Goal: Task Accomplishment & Management: Complete application form

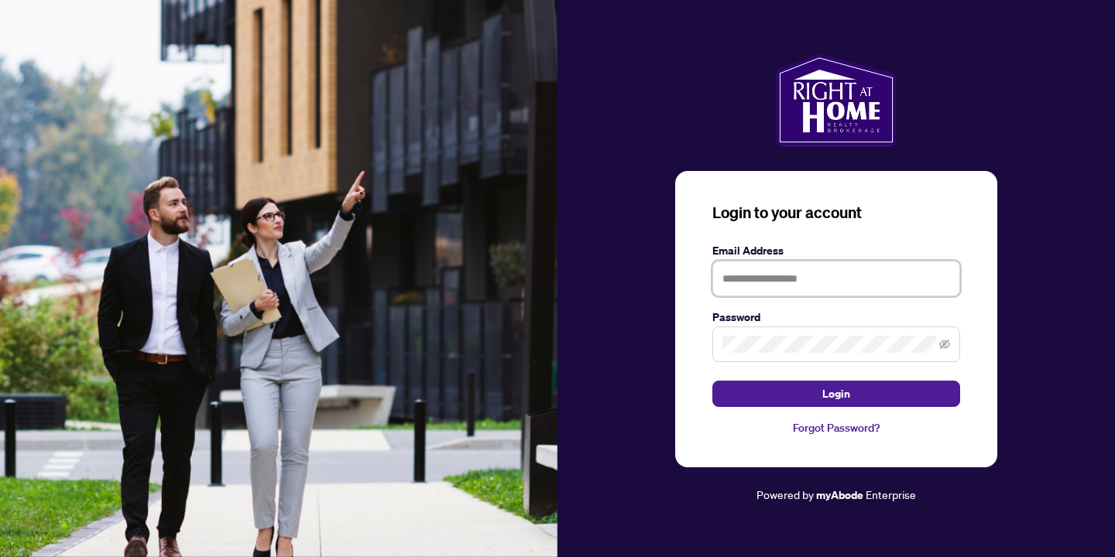
click at [838, 283] on input "text" at bounding box center [836, 279] width 248 height 36
type input "**********"
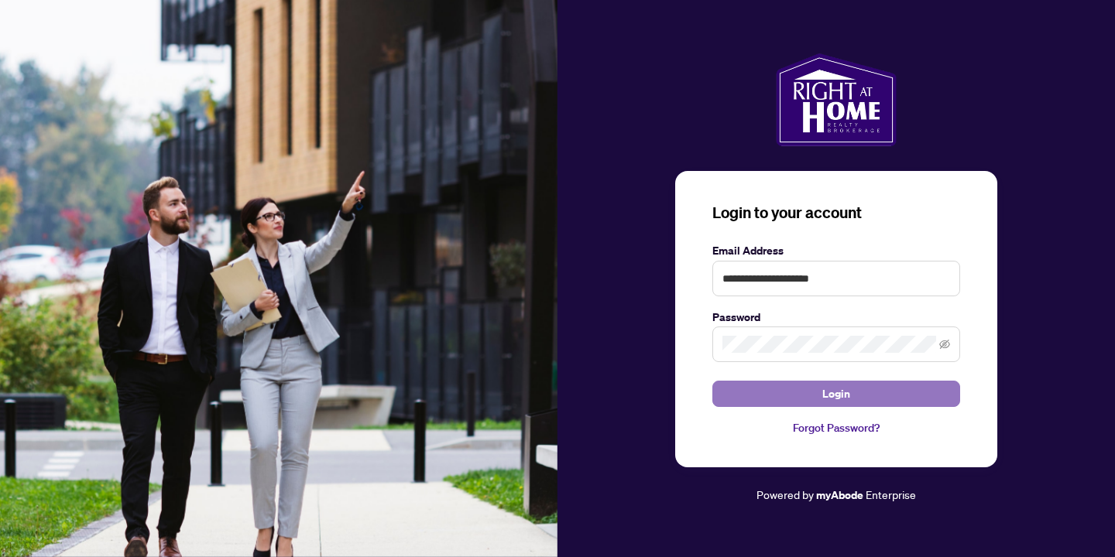
click at [822, 395] on span "Login" at bounding box center [836, 394] width 28 height 25
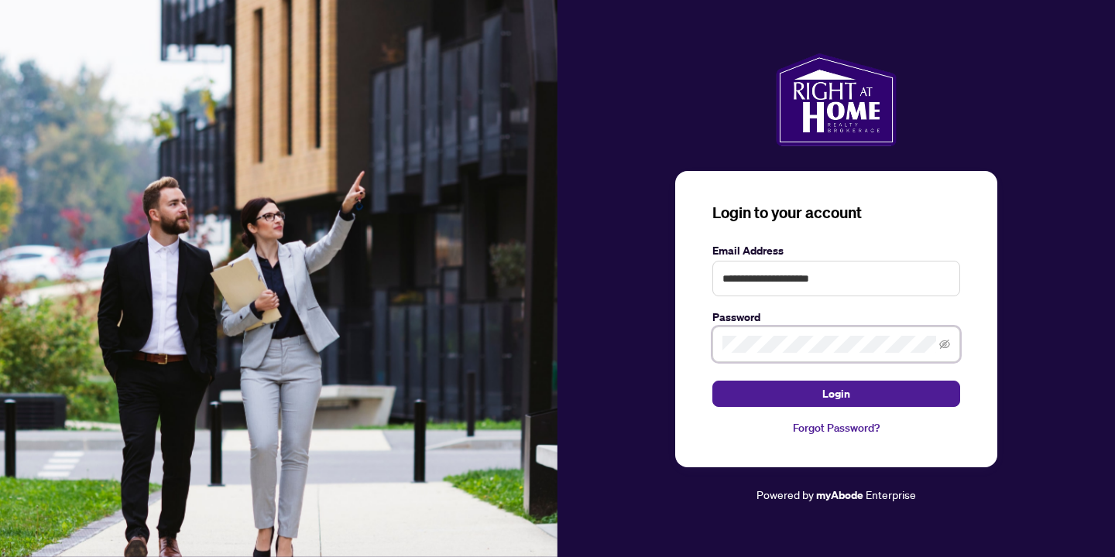
click at [712, 381] on button "Login" at bounding box center [836, 394] width 248 height 26
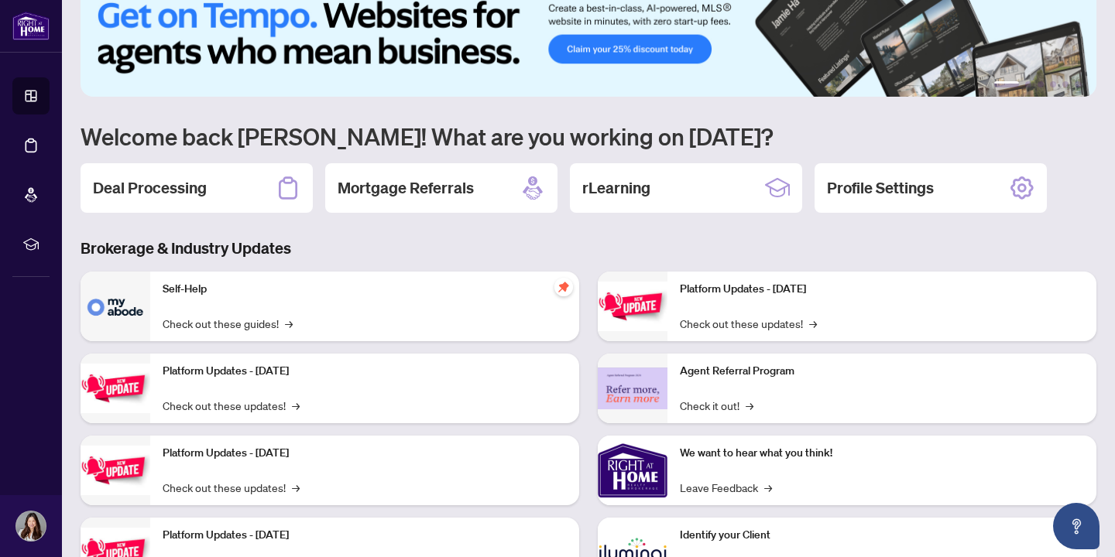
scroll to position [104, 0]
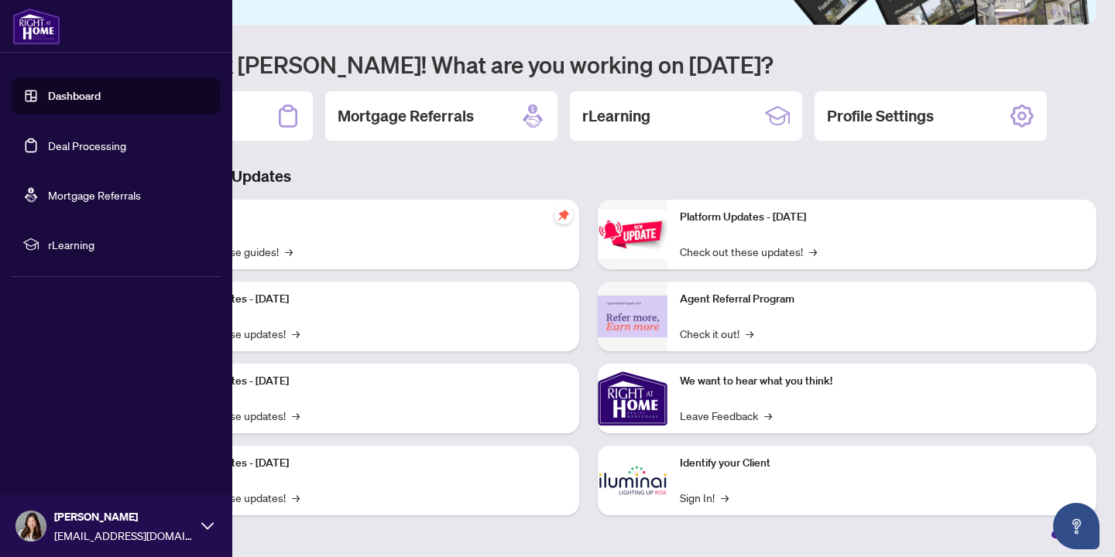
click at [122, 142] on link "Deal Processing" at bounding box center [87, 146] width 78 height 14
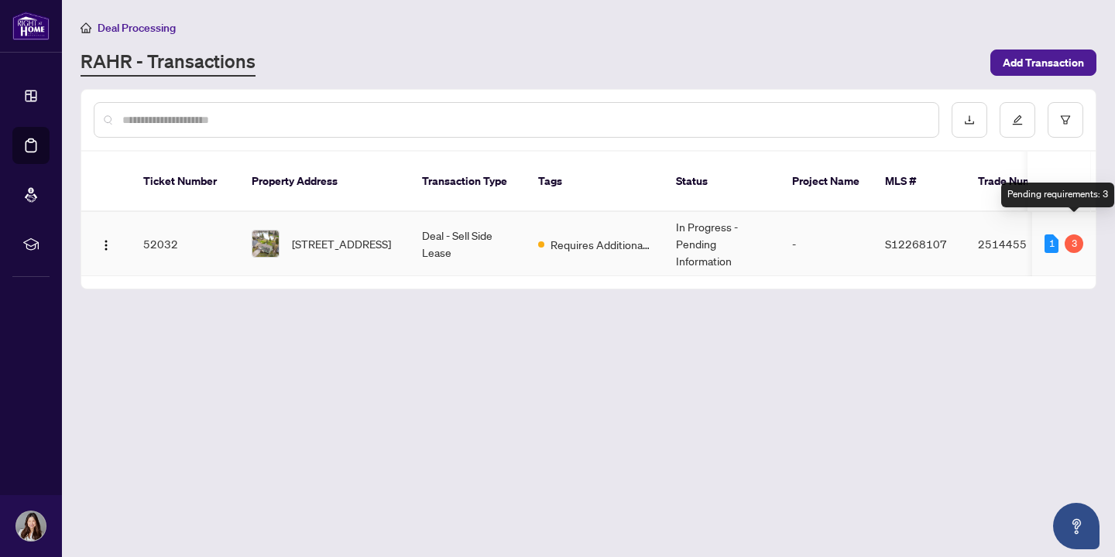
click at [1075, 235] on div "3" at bounding box center [1073, 244] width 19 height 19
click at [605, 238] on td "Requires Additional Docs" at bounding box center [595, 244] width 138 height 64
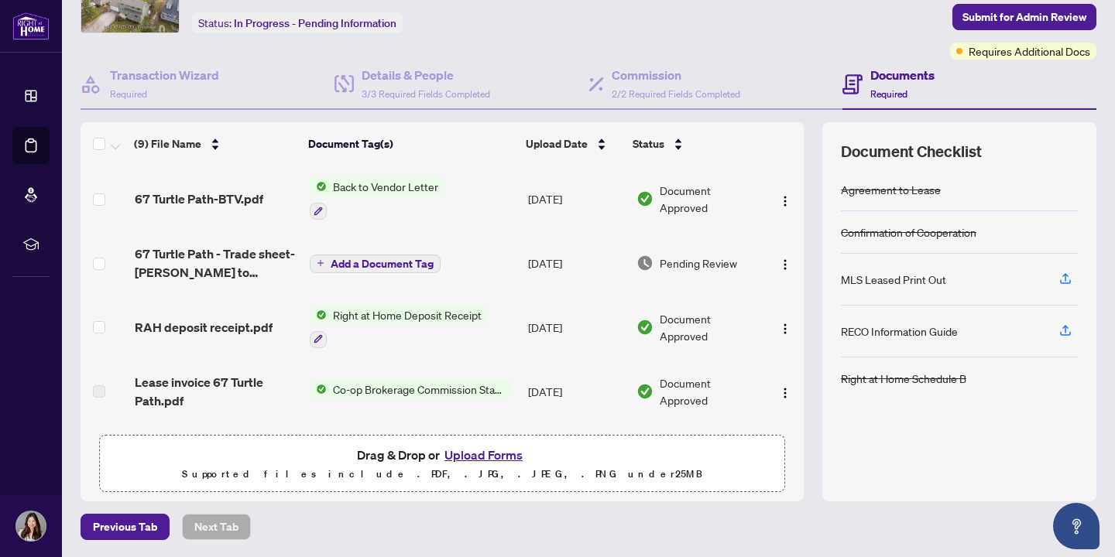
click at [683, 256] on span "Pending Review" at bounding box center [697, 263] width 77 height 17
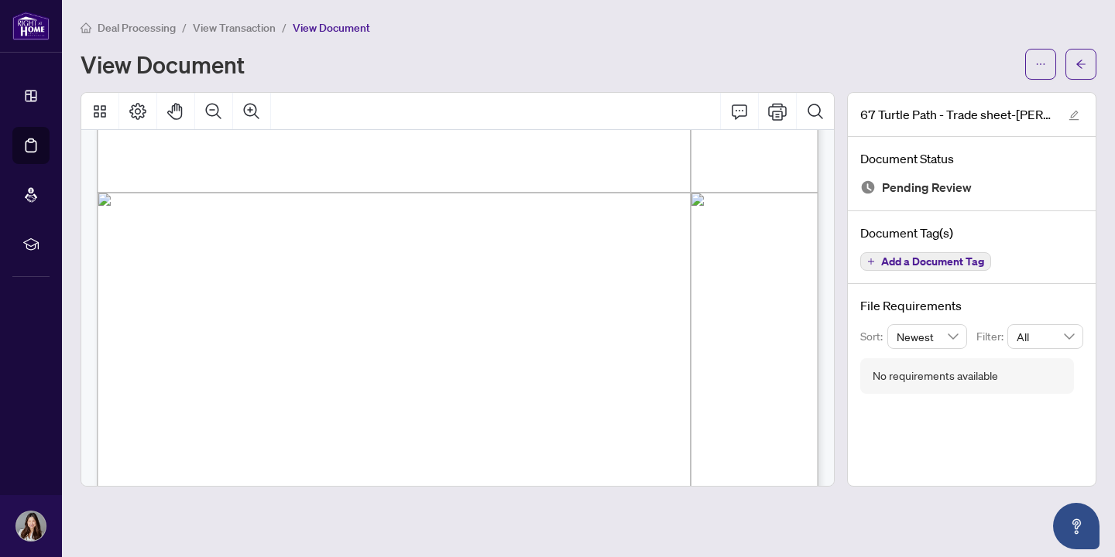
scroll to position [608, 0]
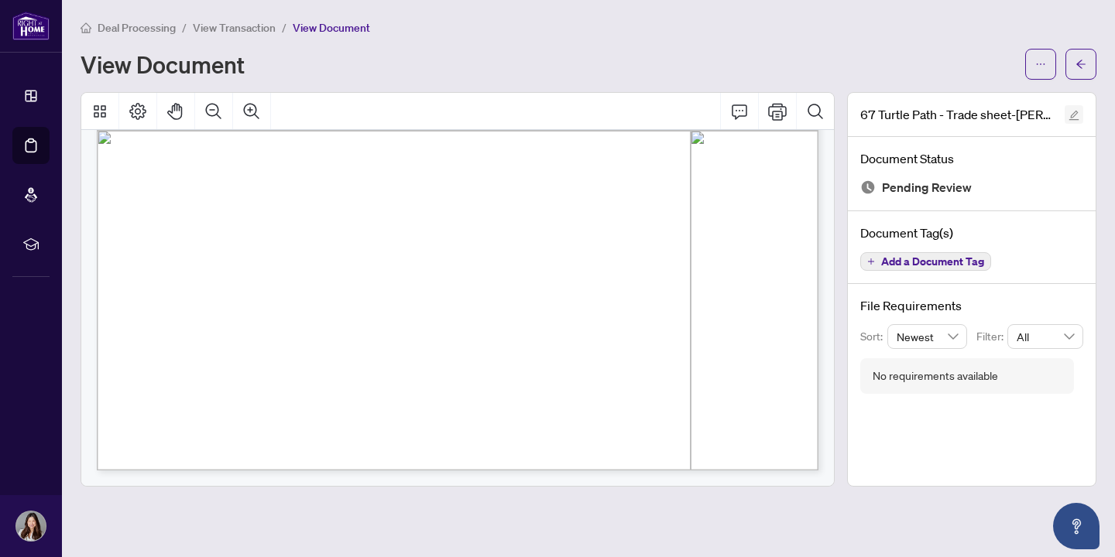
click at [1078, 112] on icon "edit" at bounding box center [1073, 115] width 11 height 11
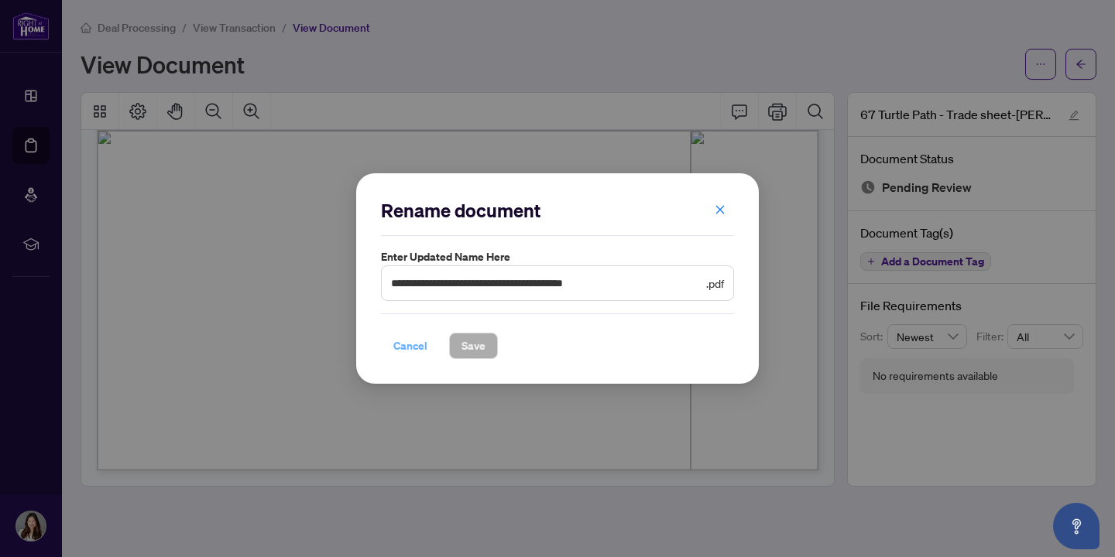
click at [414, 351] on span "Cancel" at bounding box center [410, 346] width 34 height 25
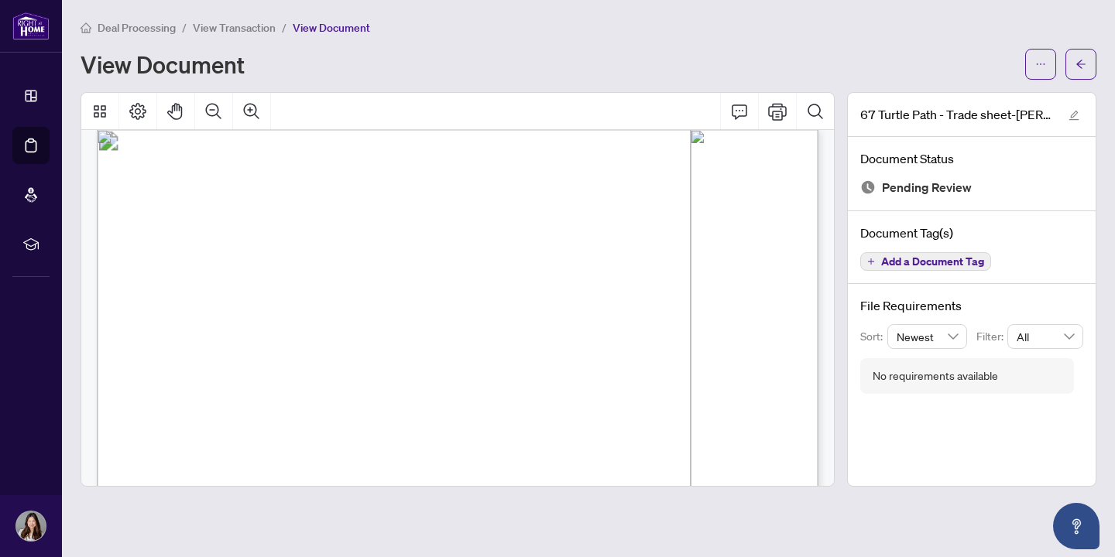
scroll to position [0, 0]
click at [1074, 118] on icon "edit" at bounding box center [1074, 116] width 10 height 10
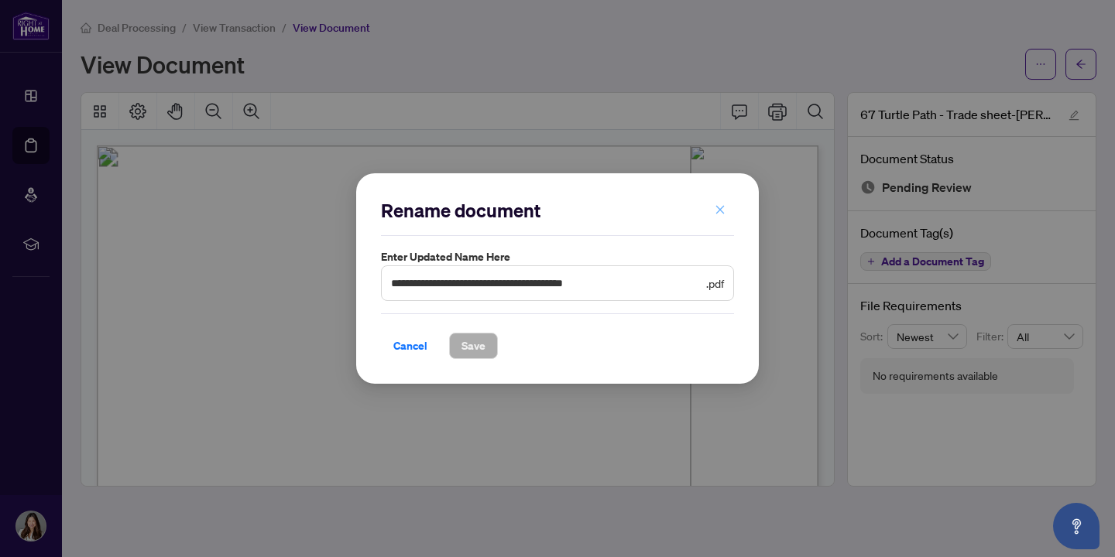
click at [718, 212] on icon "close" at bounding box center [719, 209] width 11 height 11
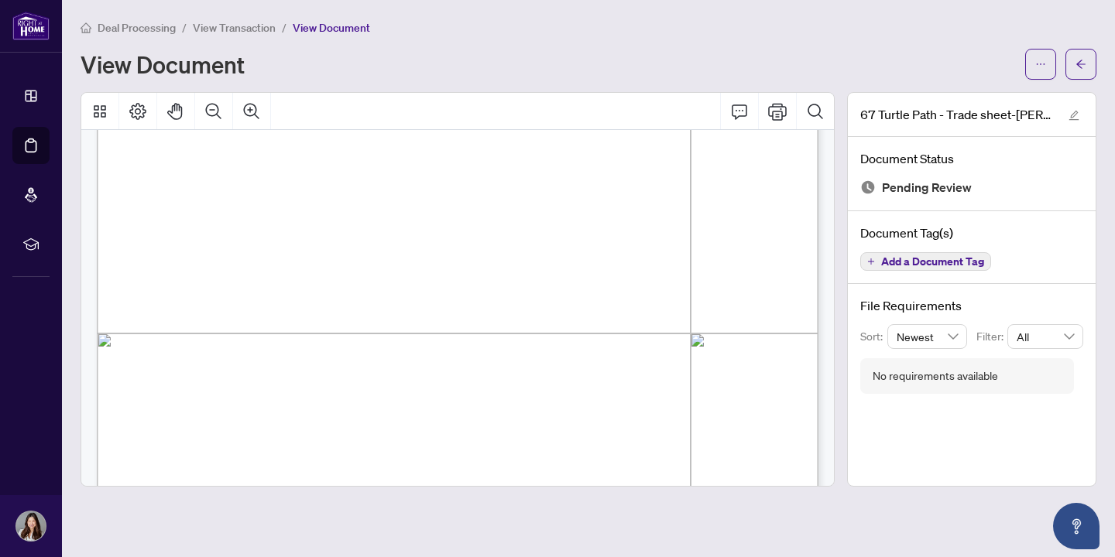
scroll to position [406, 0]
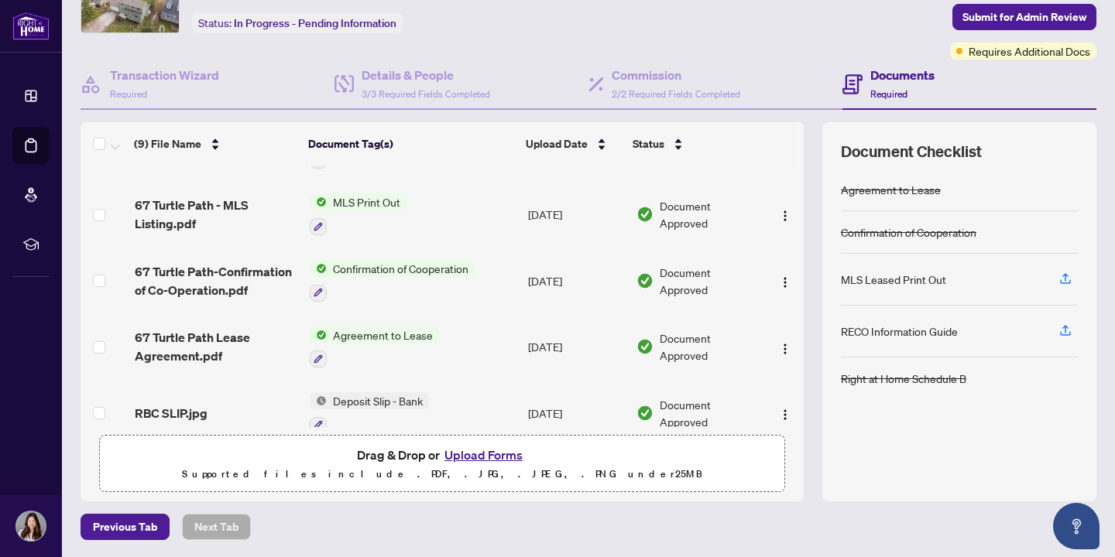
scroll to position [327, 0]
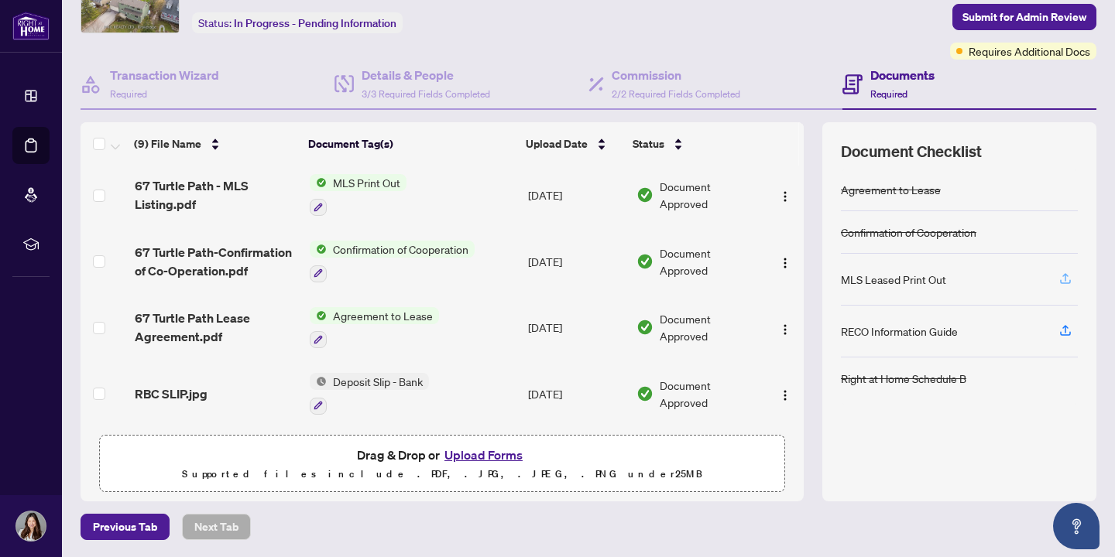
click at [1067, 277] on icon "button" at bounding box center [1065, 279] width 14 height 14
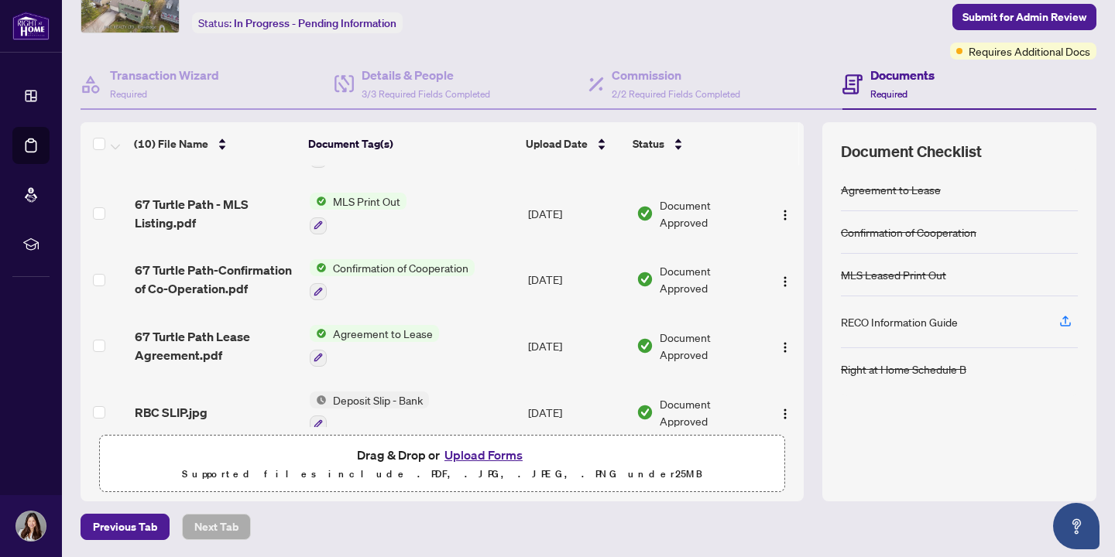
scroll to position [392, 0]
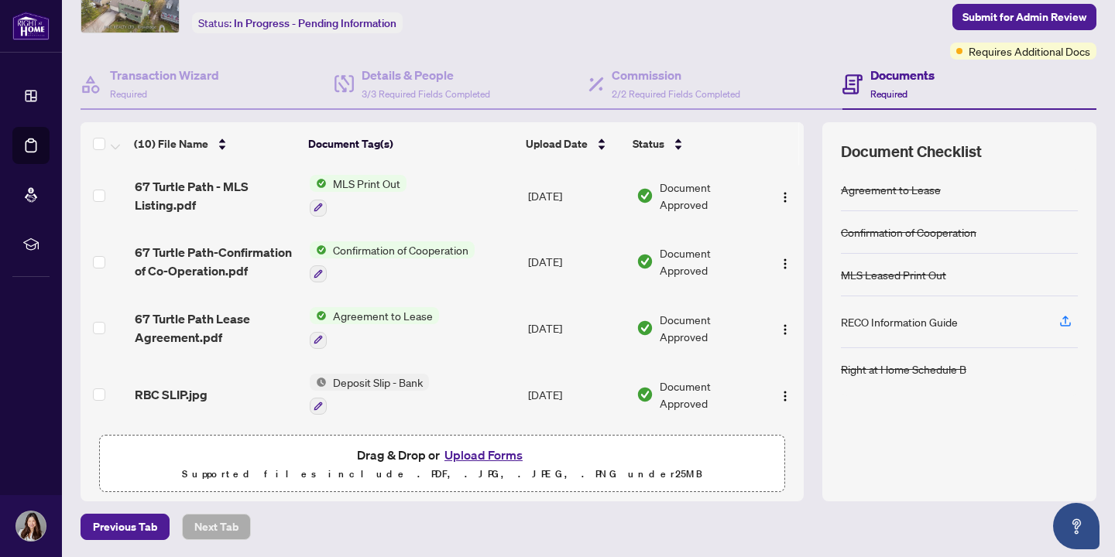
click at [884, 327] on div "RECO Information Guide" at bounding box center [899, 321] width 117 height 17
click at [1068, 320] on icon "button" at bounding box center [1065, 321] width 14 height 14
click at [1062, 324] on icon "button" at bounding box center [1065, 324] width 11 height 4
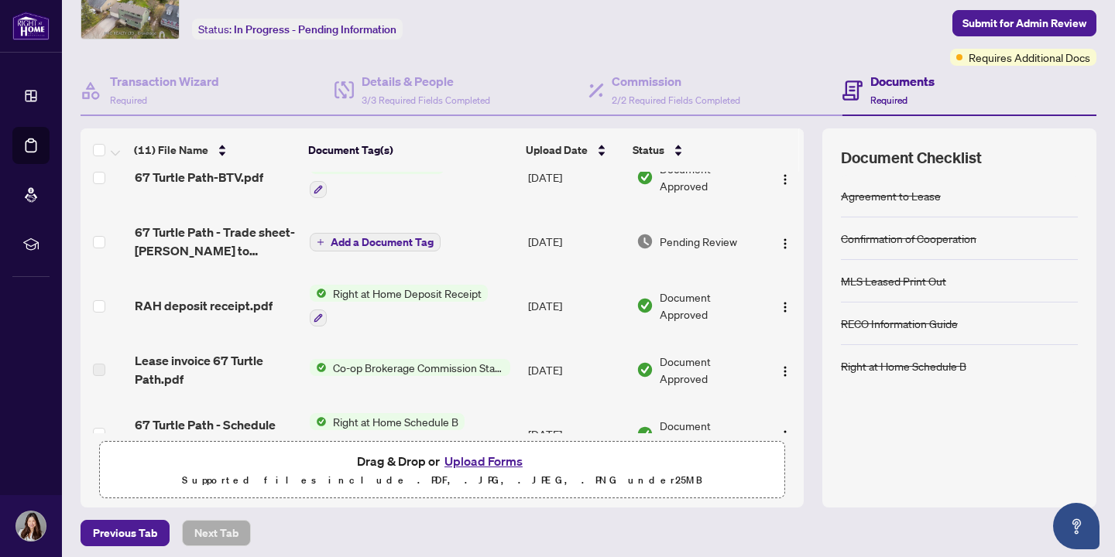
scroll to position [90, 0]
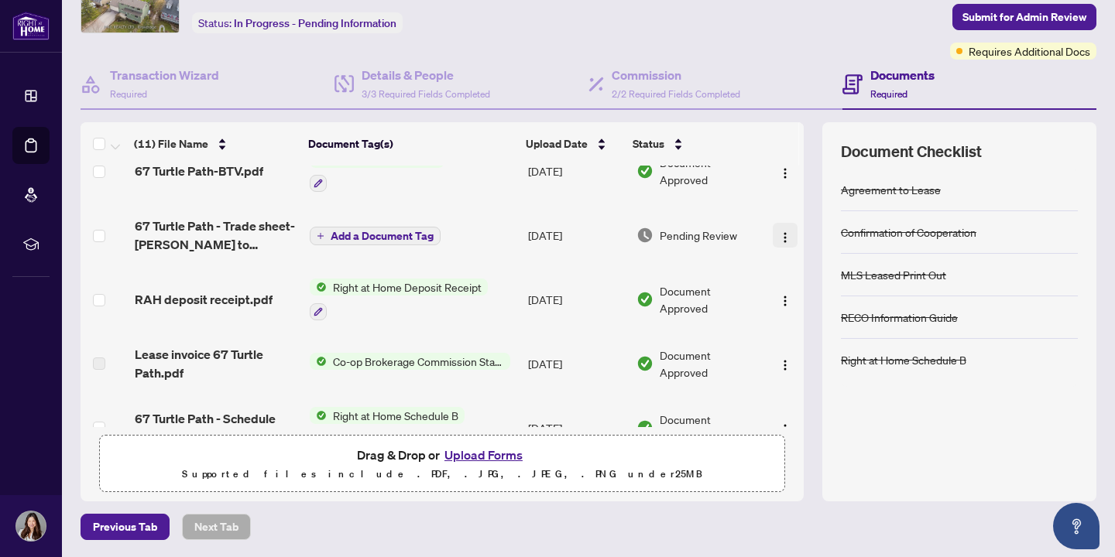
click at [783, 231] on img "button" at bounding box center [785, 237] width 12 height 12
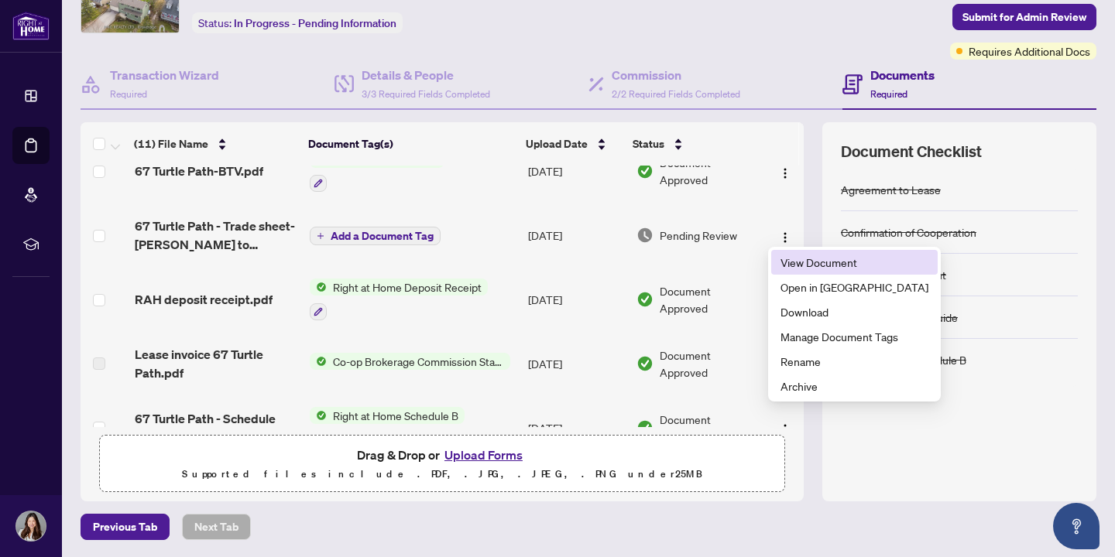
click at [824, 264] on span "View Document" at bounding box center [854, 262] width 148 height 17
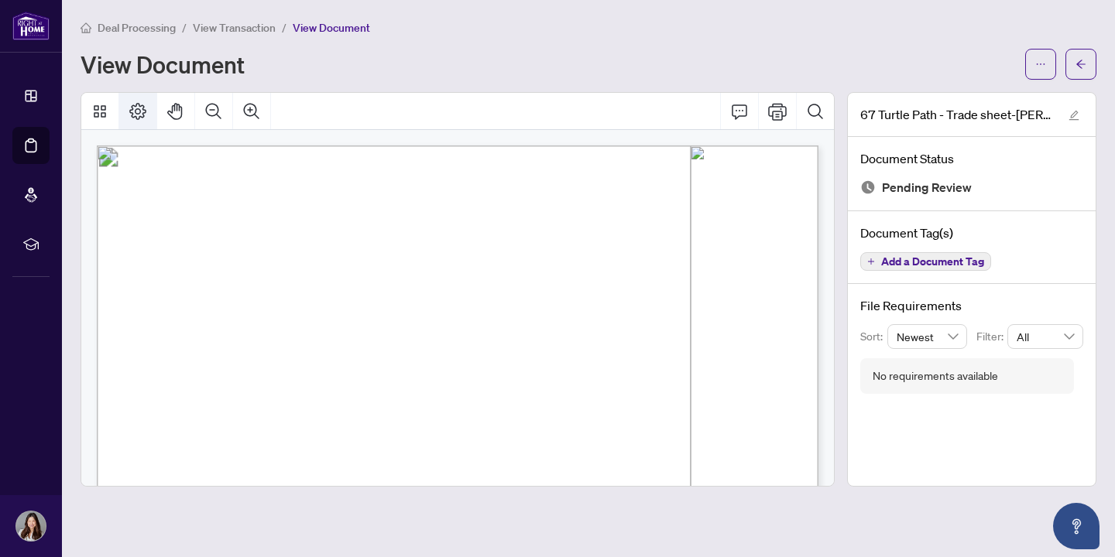
click at [136, 108] on icon "Page Layout" at bounding box center [137, 111] width 17 height 17
click at [98, 110] on icon "Thumbnails" at bounding box center [100, 111] width 19 height 19
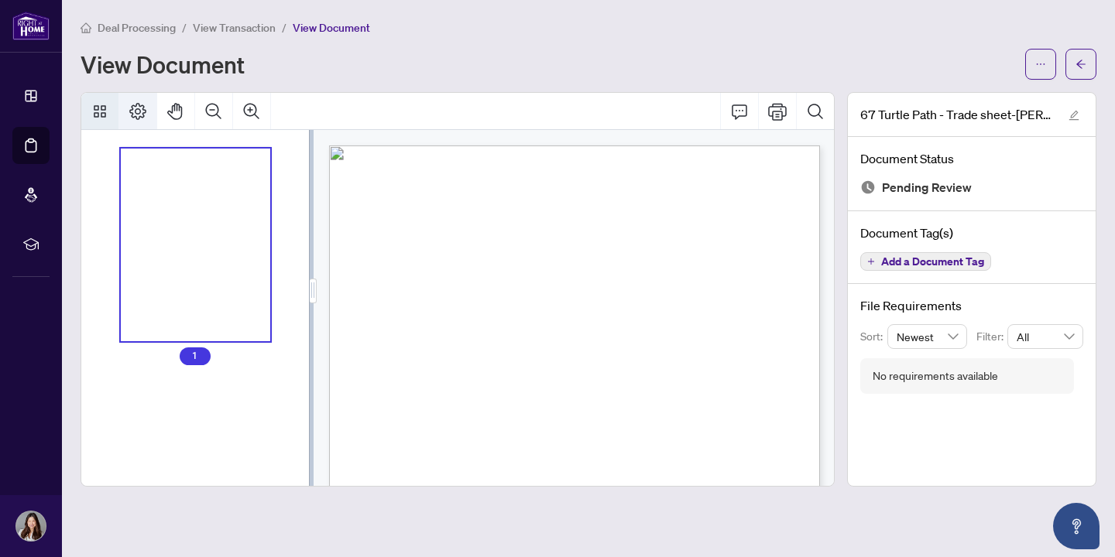
click at [132, 108] on icon "Page Layout" at bounding box center [137, 111] width 17 height 17
click at [1077, 114] on icon "edit" at bounding box center [1073, 115] width 11 height 11
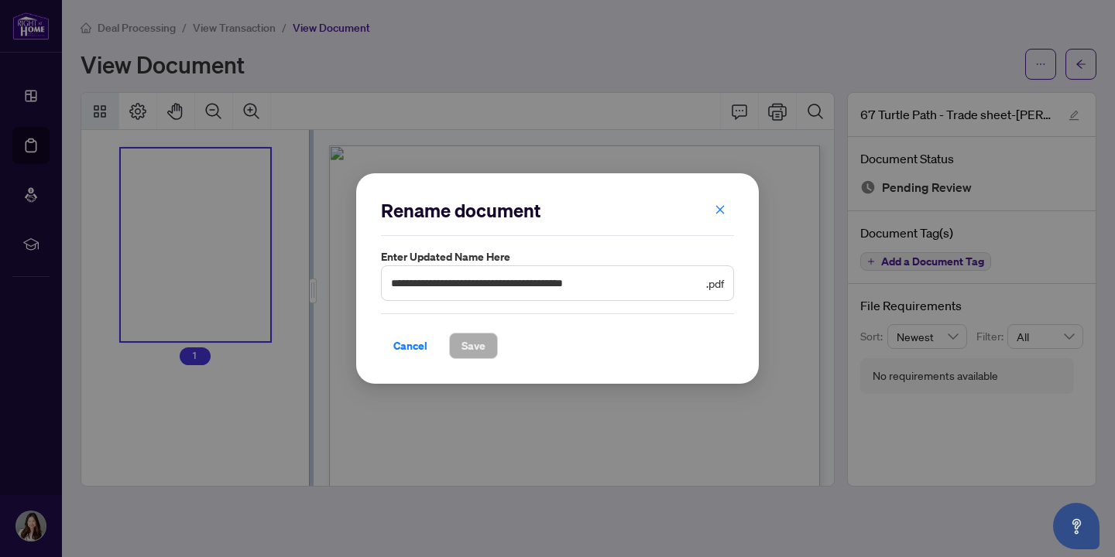
click at [722, 213] on icon "close" at bounding box center [719, 209] width 11 height 11
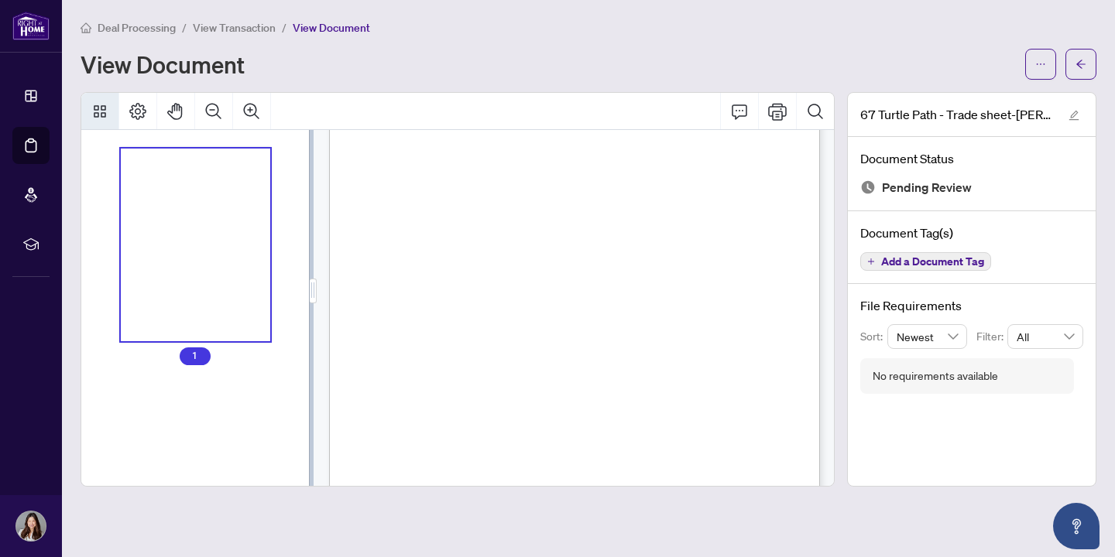
scroll to position [310, 0]
click at [772, 120] on button "Print" at bounding box center [777, 111] width 37 height 37
click at [776, 110] on icon "Print" at bounding box center [777, 111] width 19 height 17
click at [1077, 117] on icon "edit" at bounding box center [1073, 115] width 11 height 11
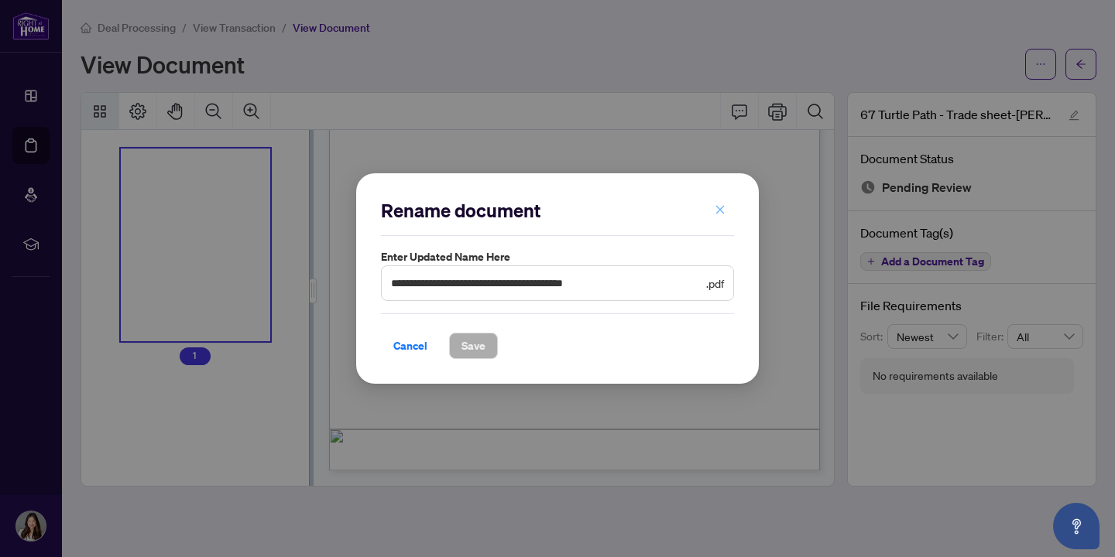
click at [722, 208] on icon "close" at bounding box center [719, 209] width 11 height 11
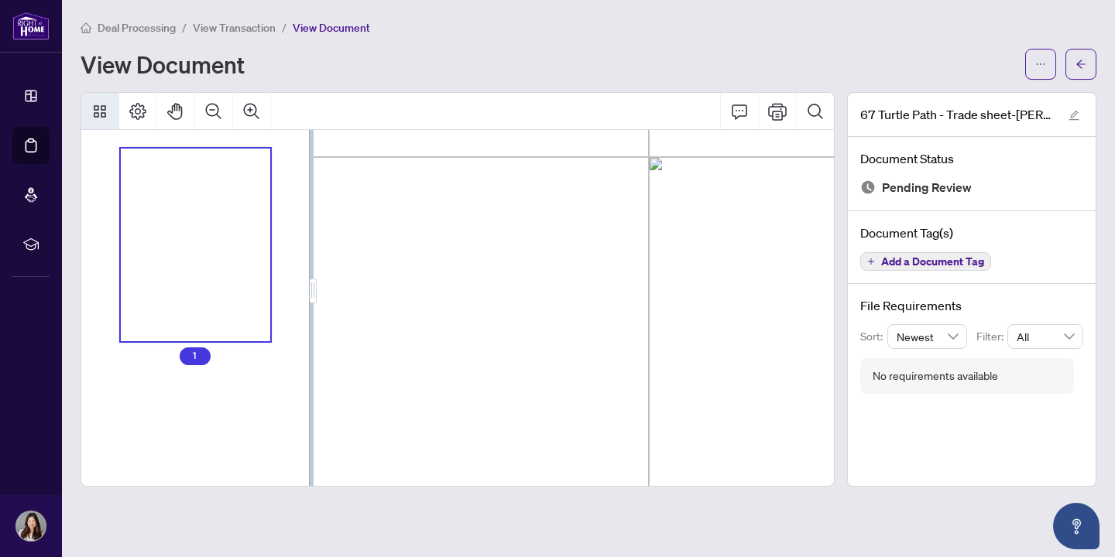
scroll to position [709, 274]
click at [1082, 64] on icon "arrow-left" at bounding box center [1080, 64] width 11 height 11
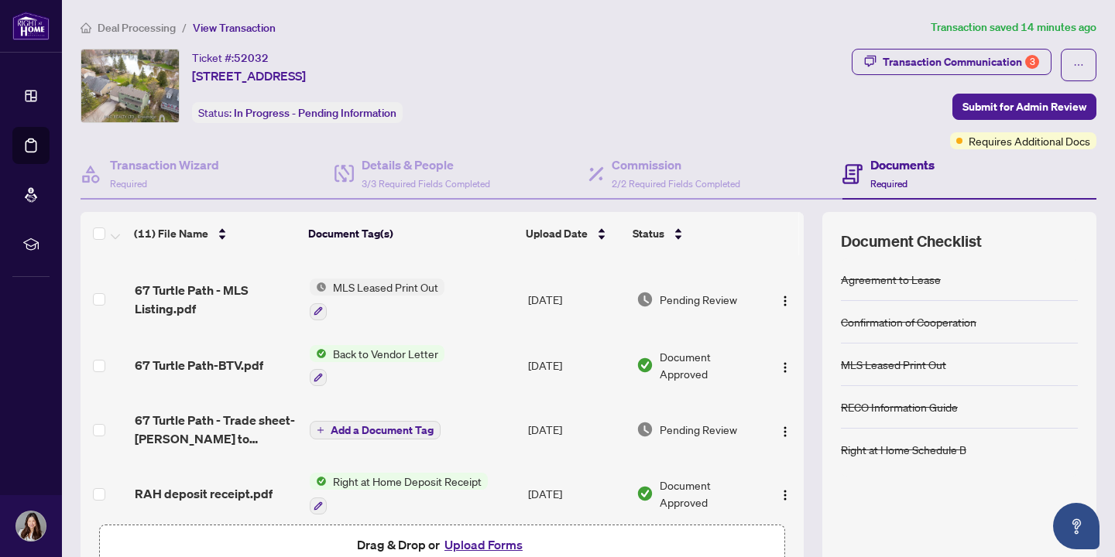
scroll to position [57, 0]
click at [361, 423] on span "Add a Document Tag" at bounding box center [382, 428] width 103 height 11
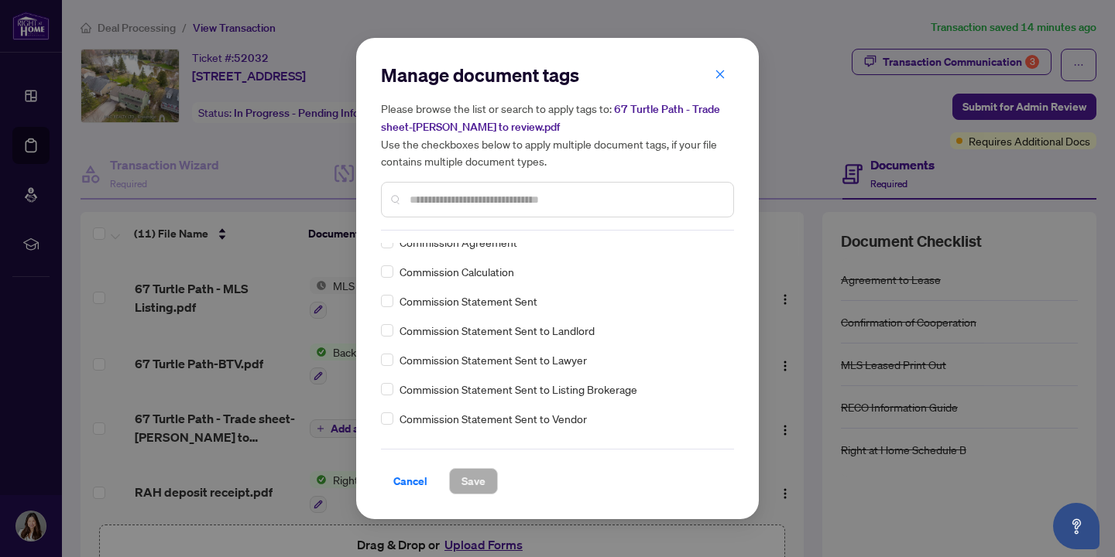
scroll to position [745, 0]
click at [723, 74] on icon "close" at bounding box center [719, 74] width 11 height 11
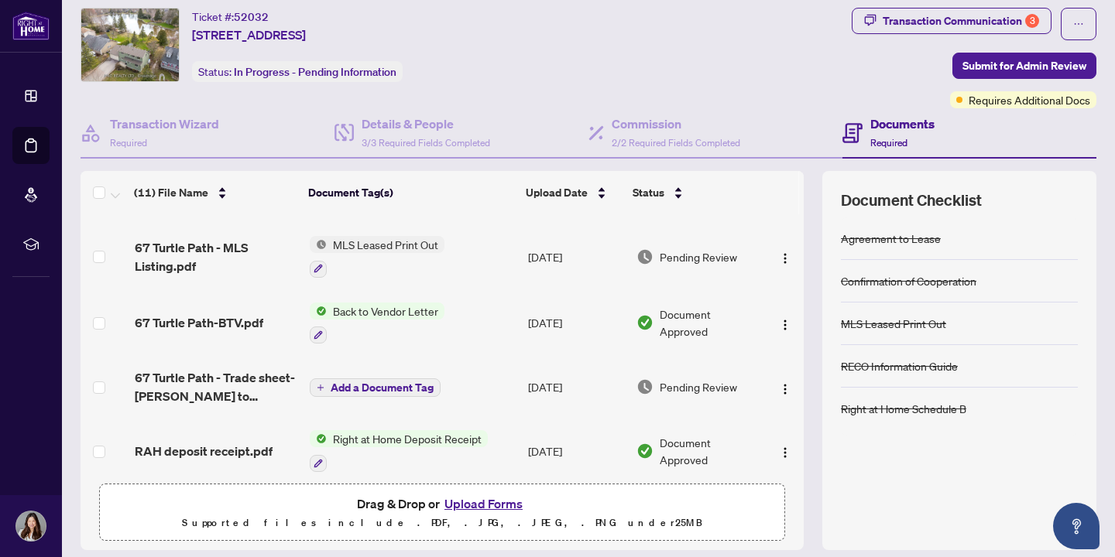
scroll to position [43, 0]
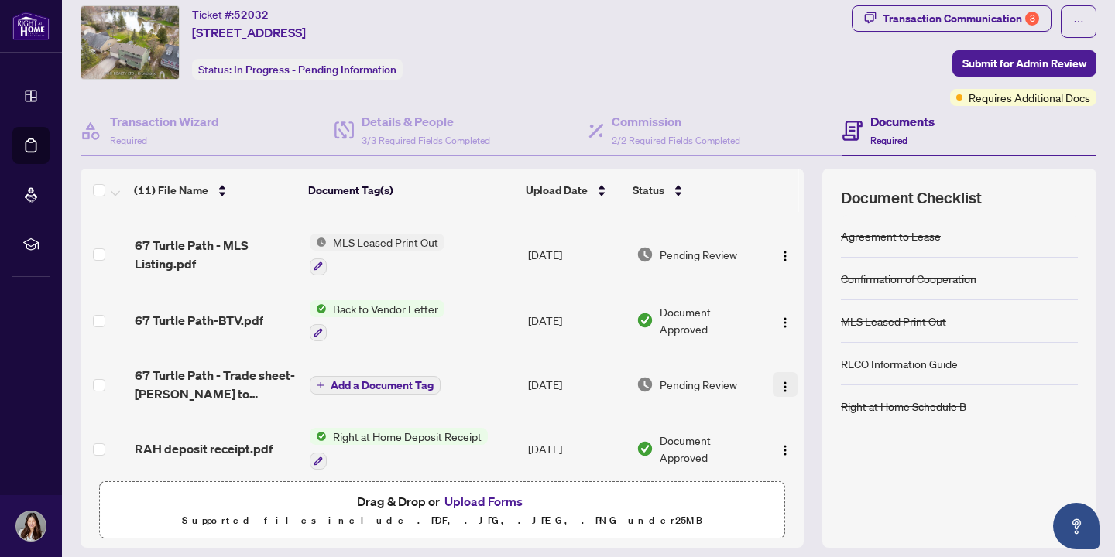
click at [779, 384] on img "button" at bounding box center [785, 387] width 12 height 12
click at [313, 378] on button "Add a Document Tag" at bounding box center [375, 385] width 131 height 19
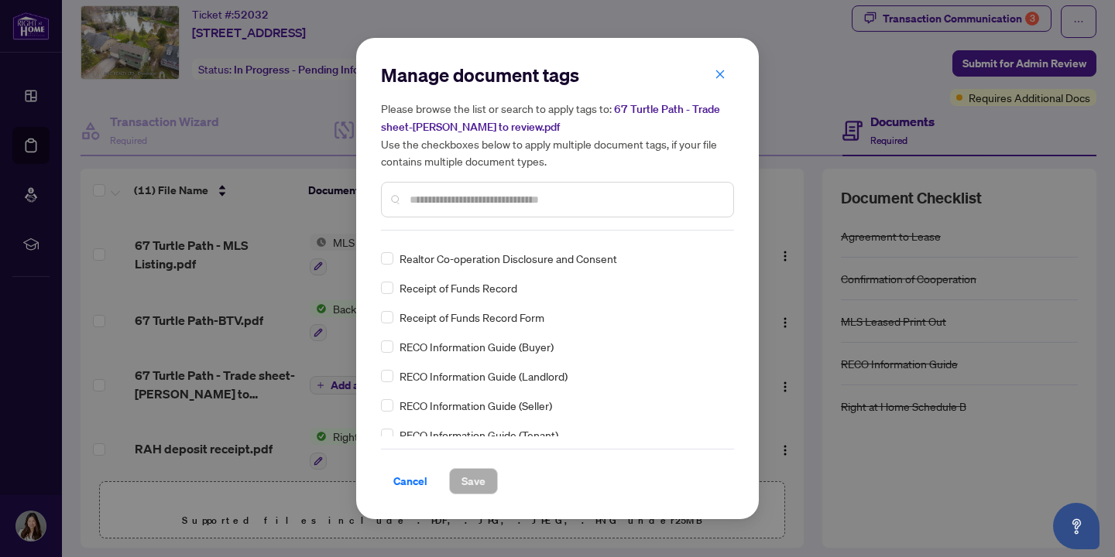
scroll to position [2825, 0]
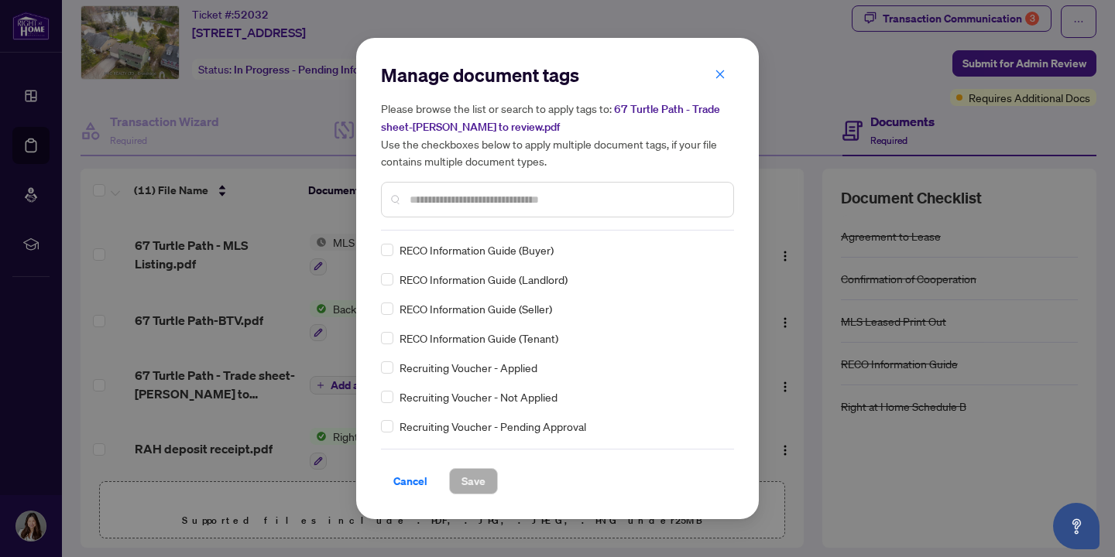
click at [495, 194] on input "text" at bounding box center [564, 199] width 311 height 17
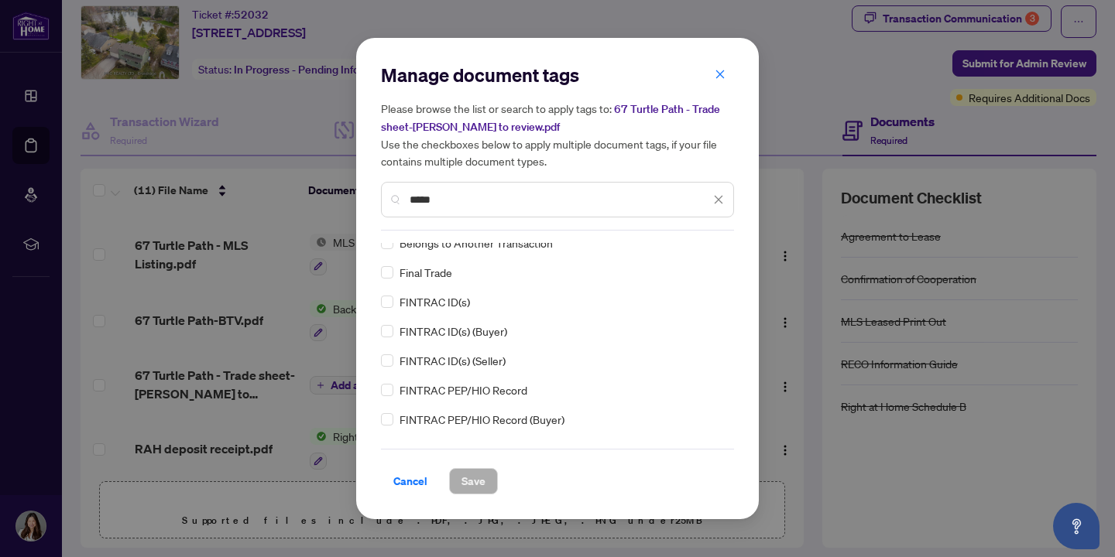
scroll to position [0, 0]
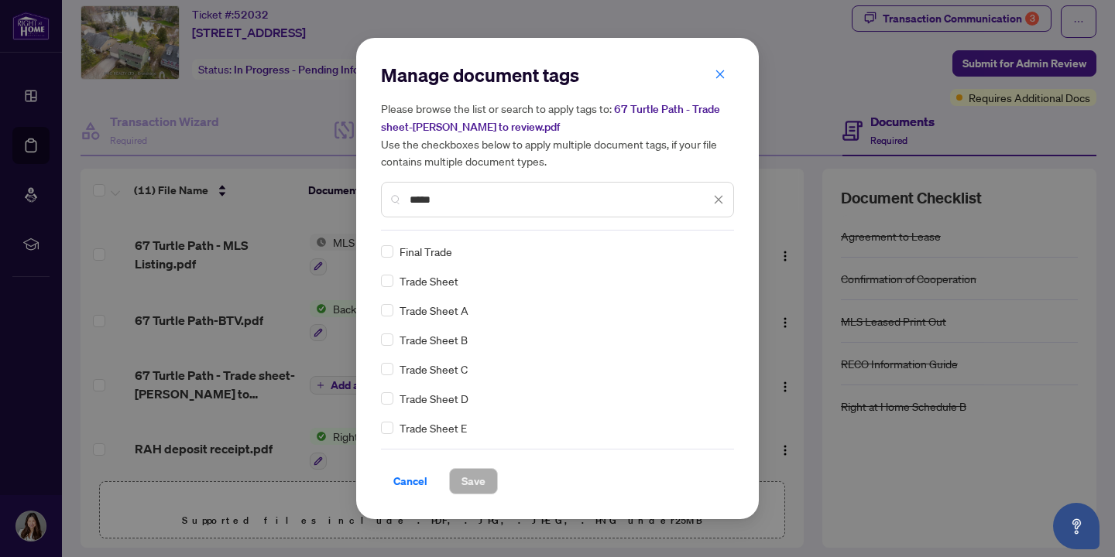
type input "*****"
click at [716, 77] on icon "close" at bounding box center [719, 74] width 11 height 11
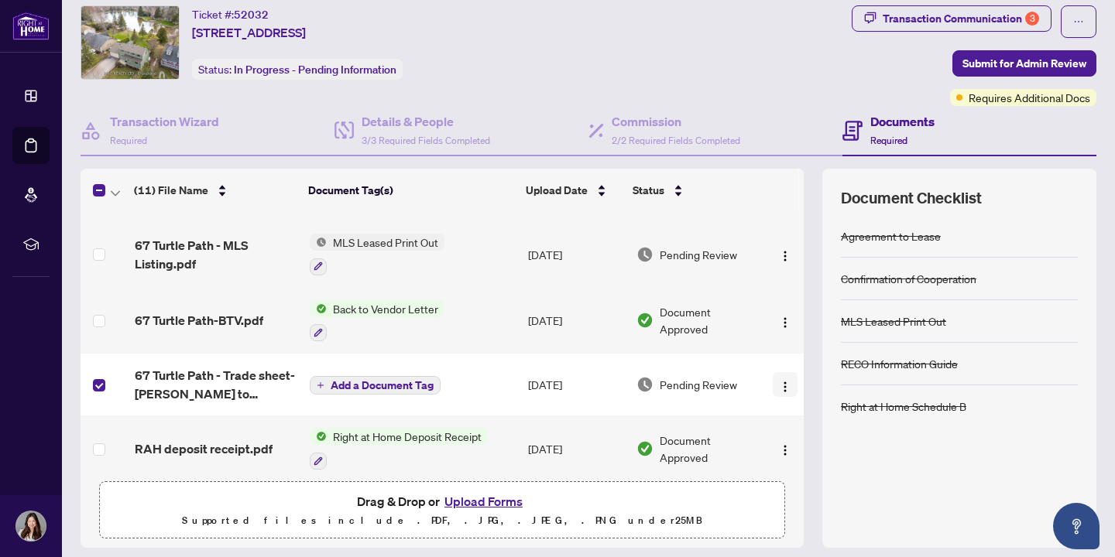
click at [785, 385] on img "button" at bounding box center [785, 387] width 12 height 12
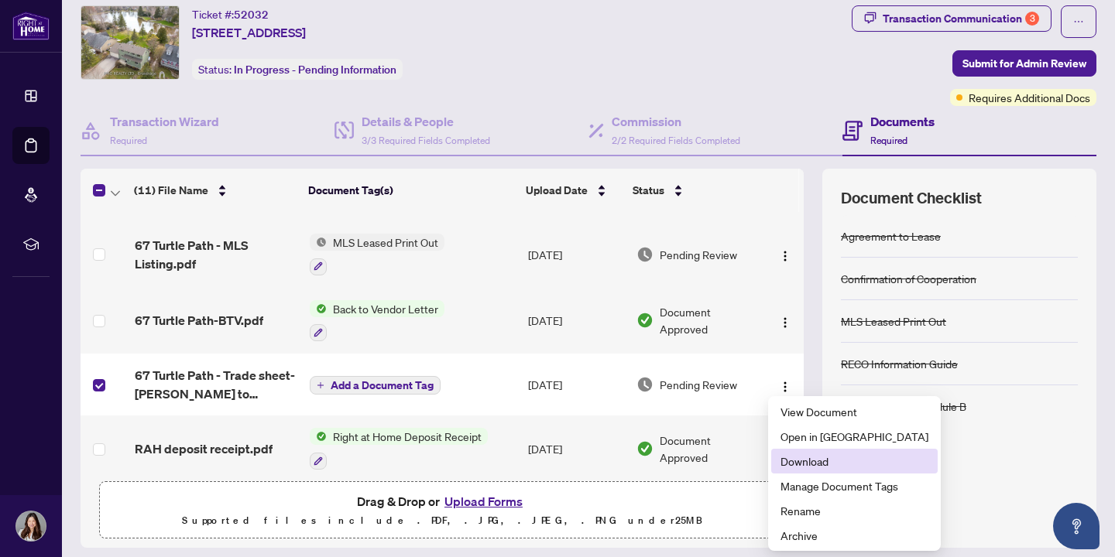
click at [795, 464] on span "Download" at bounding box center [854, 461] width 148 height 17
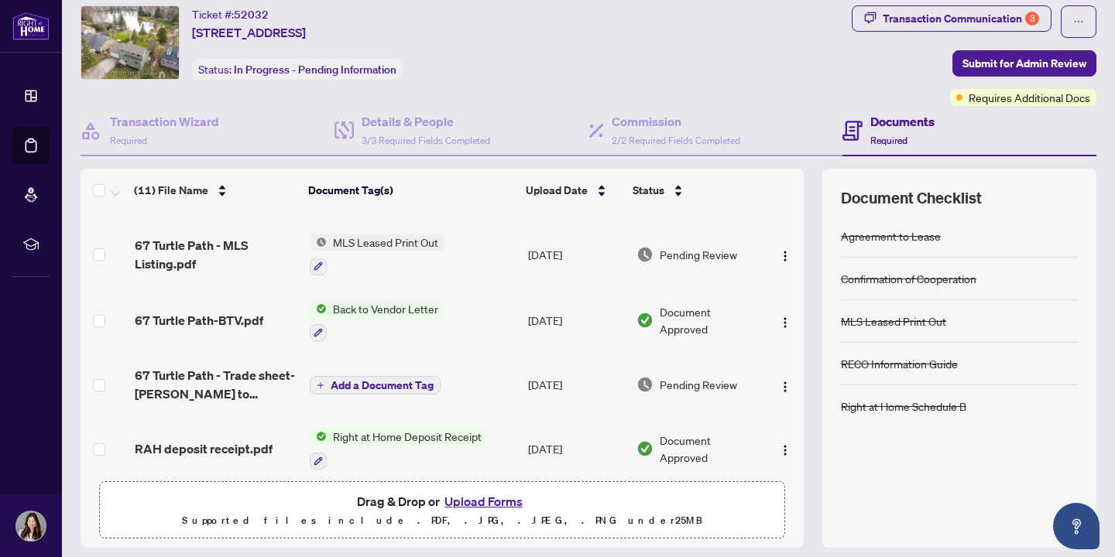
click at [354, 382] on span "Add a Document Tag" at bounding box center [382, 385] width 103 height 11
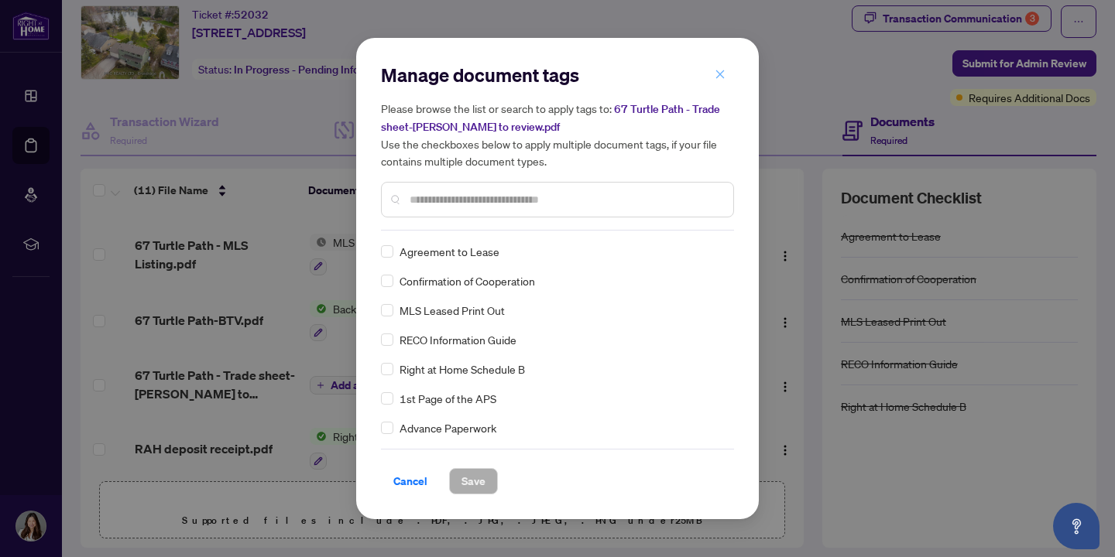
click at [722, 72] on icon "close" at bounding box center [720, 74] width 9 height 9
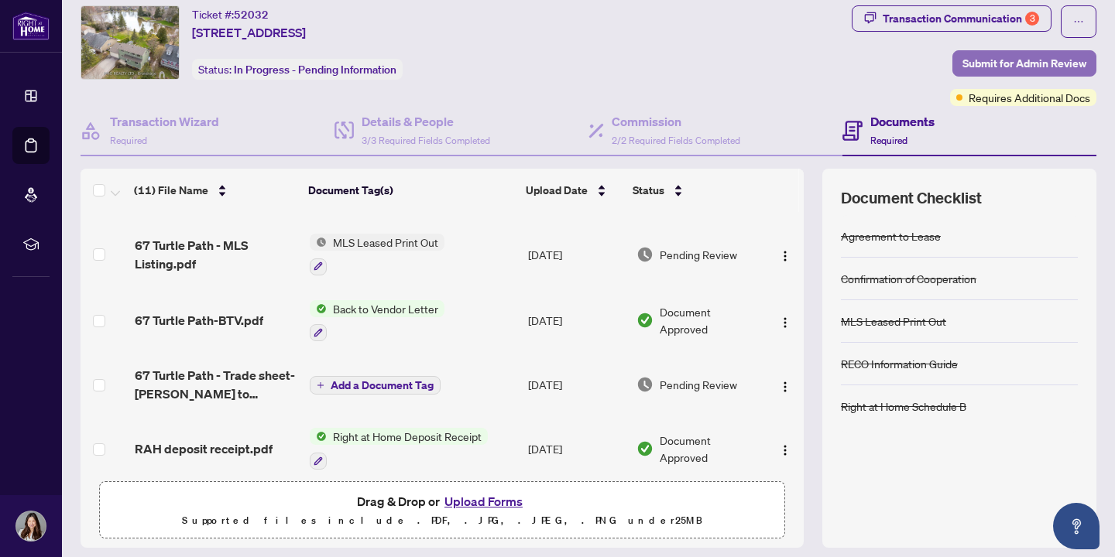
click at [1061, 66] on span "Submit for Admin Review" at bounding box center [1024, 63] width 124 height 25
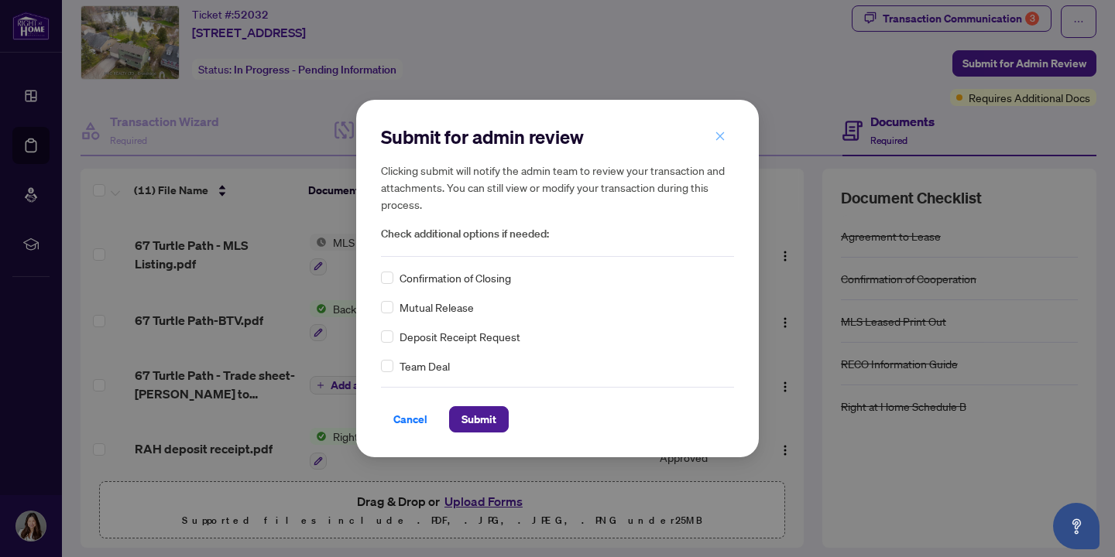
click at [724, 133] on icon "close" at bounding box center [719, 136] width 11 height 11
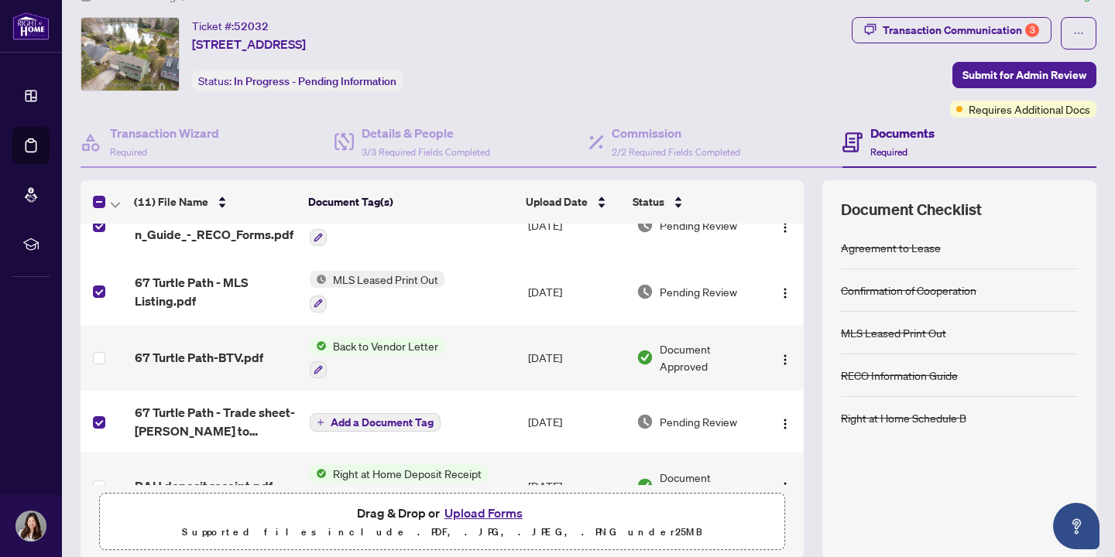
scroll to position [33, 0]
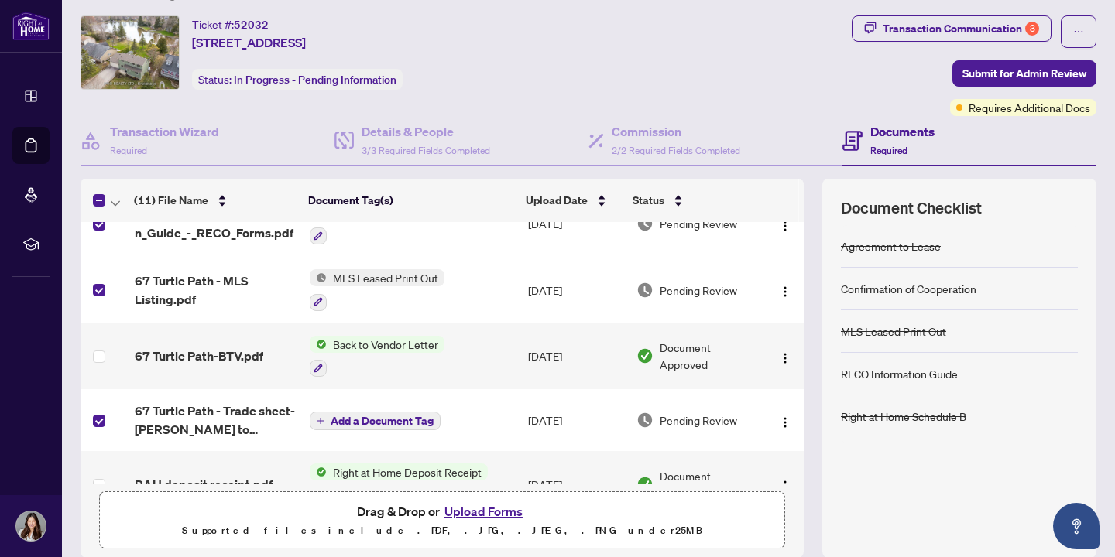
click at [887, 150] on span "Required" at bounding box center [888, 151] width 37 height 12
click at [893, 127] on h4 "Documents" at bounding box center [902, 131] width 64 height 19
click at [893, 140] on div "Documents Required" at bounding box center [902, 140] width 64 height 36
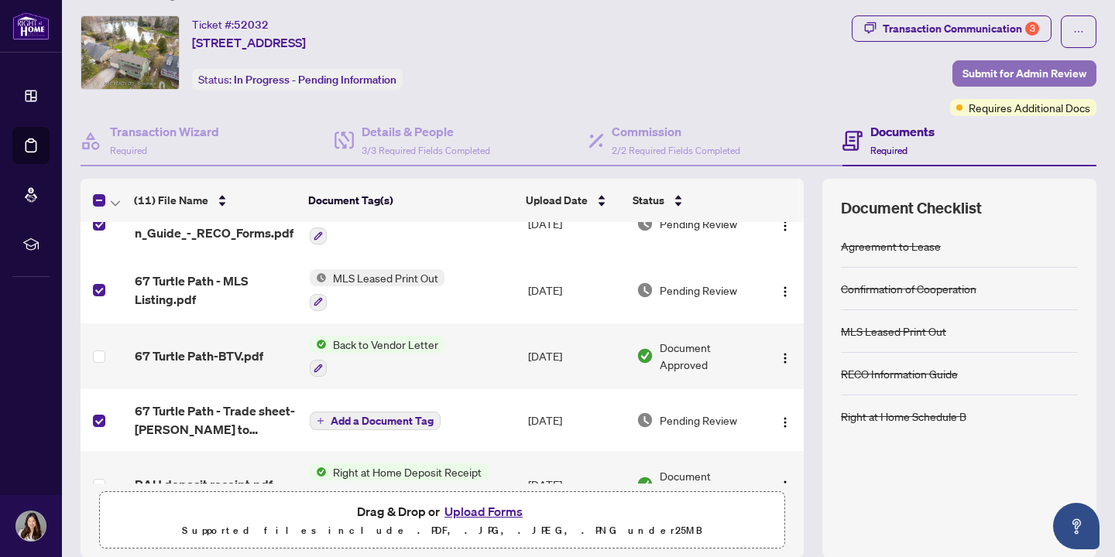
click at [1044, 71] on span "Submit for Admin Review" at bounding box center [1024, 73] width 124 height 25
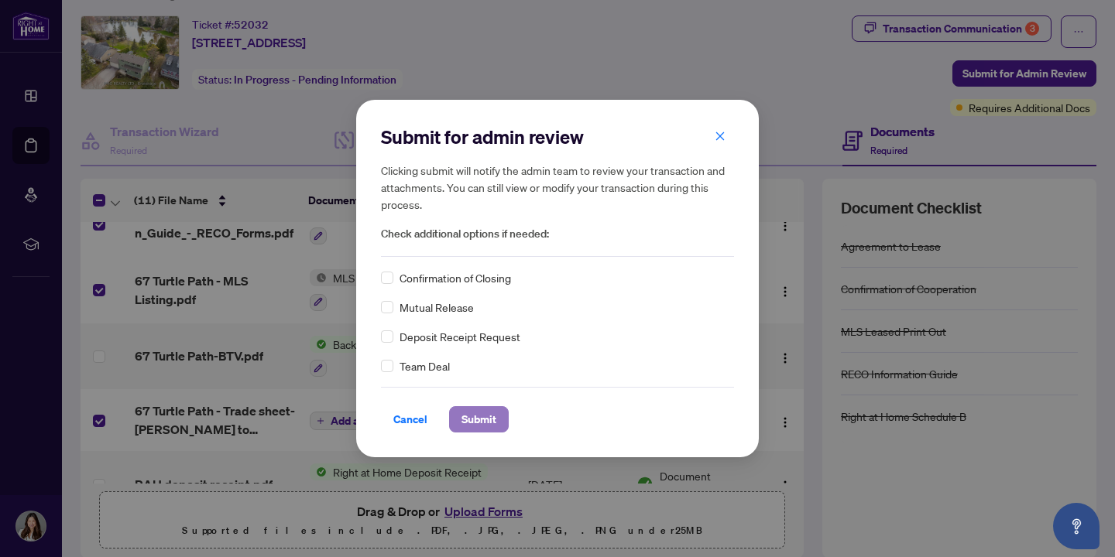
click at [476, 423] on span "Submit" at bounding box center [478, 419] width 35 height 25
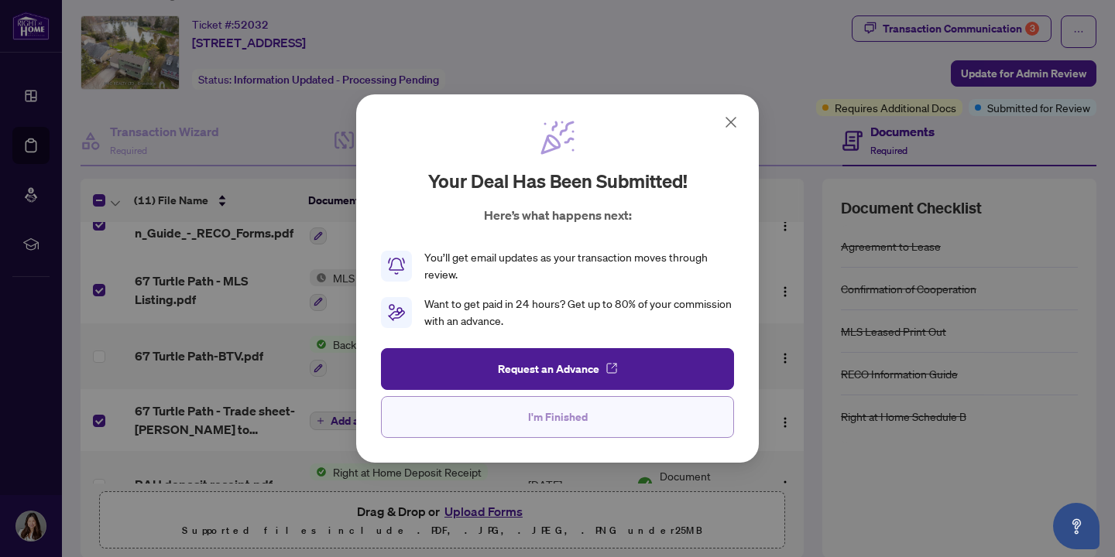
click at [553, 424] on span "I'm Finished" at bounding box center [558, 417] width 60 height 25
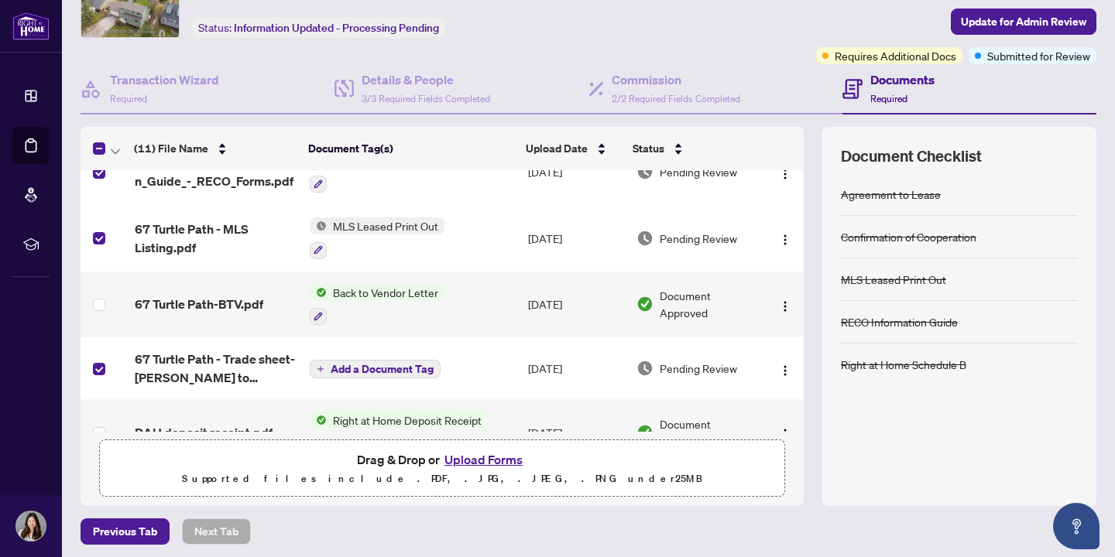
scroll to position [90, 0]
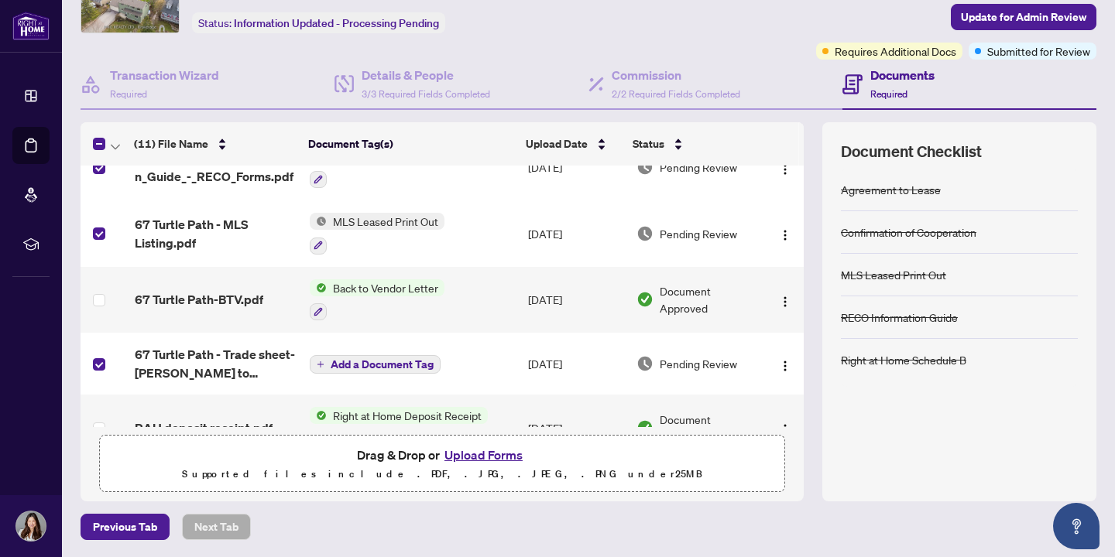
click at [496, 454] on button "Upload Forms" at bounding box center [483, 455] width 87 height 20
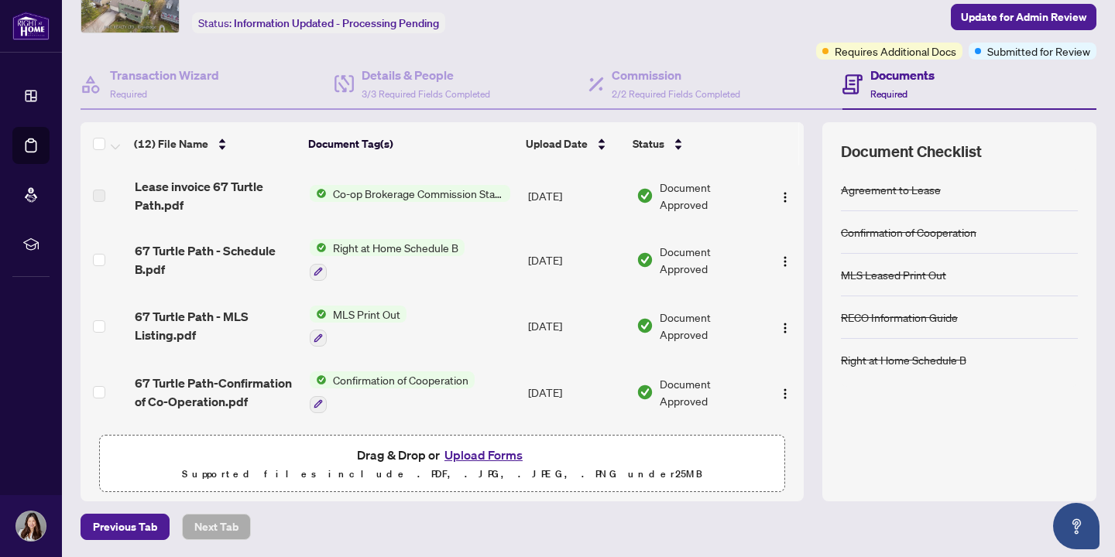
scroll to position [520, 0]
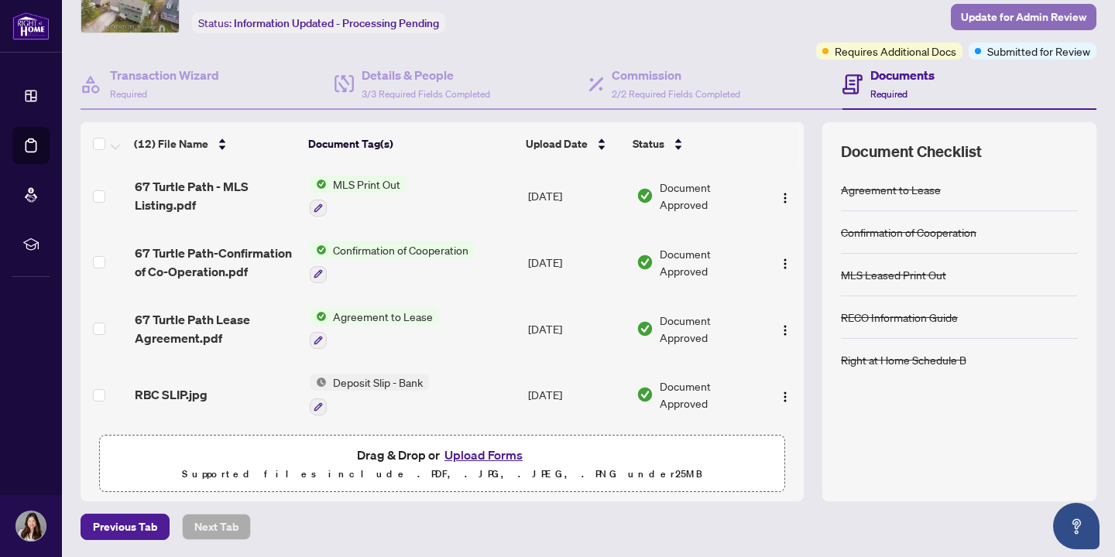
click at [1068, 20] on span "Update for Admin Review" at bounding box center [1023, 17] width 125 height 25
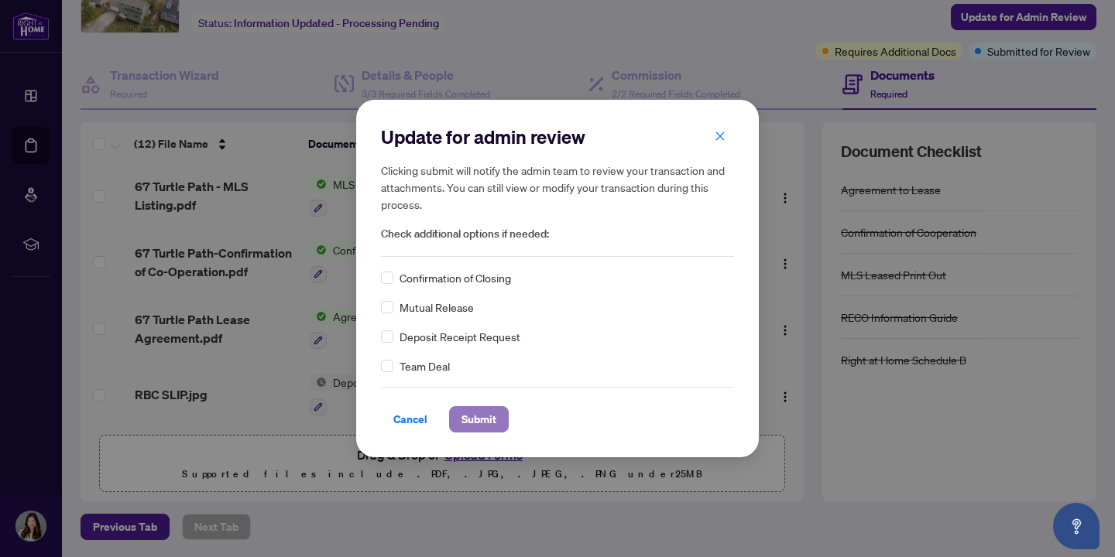
click at [489, 423] on span "Submit" at bounding box center [478, 419] width 35 height 25
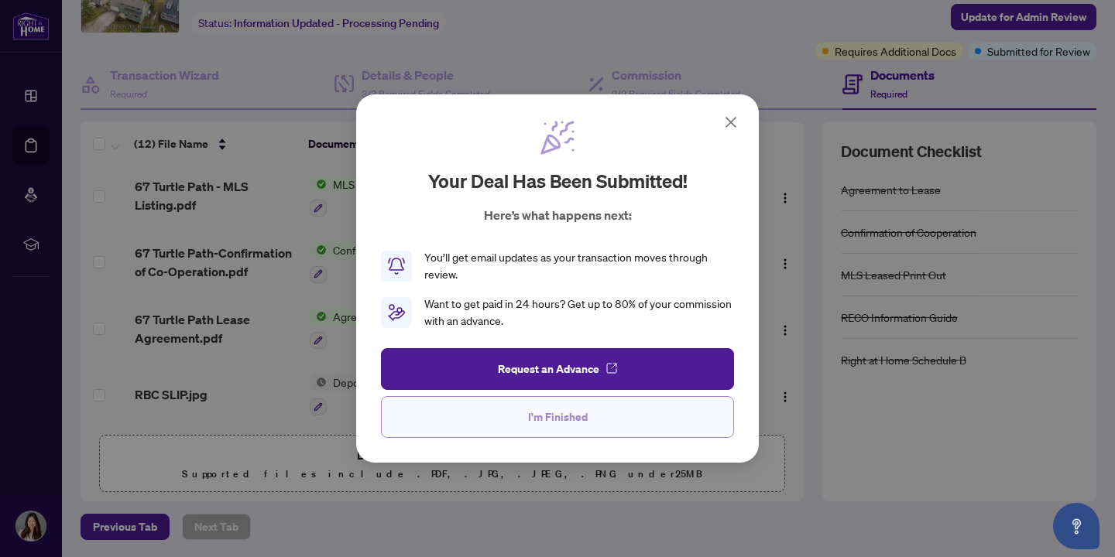
click at [555, 420] on span "I'm Finished" at bounding box center [558, 417] width 60 height 25
